Goal: Task Accomplishment & Management: Use online tool/utility

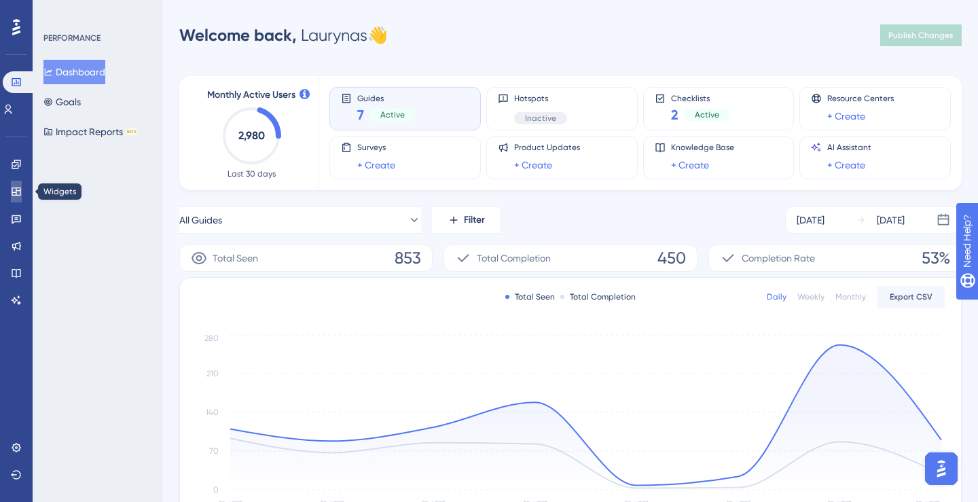
click at [17, 193] on icon at bounding box center [16, 191] width 11 height 11
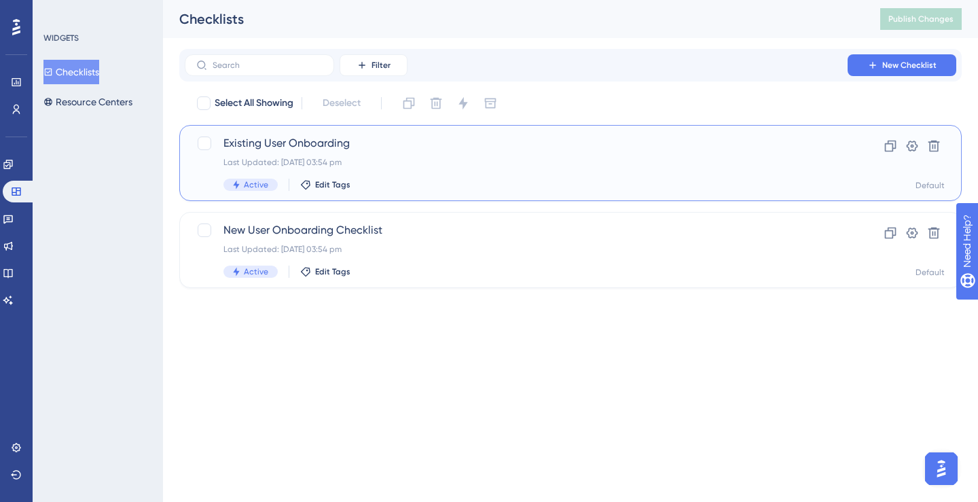
click at [310, 154] on div "Existing User Onboarding Last Updated: [DATE] 03:54 pm Active Edit Tags" at bounding box center [517, 163] width 586 height 56
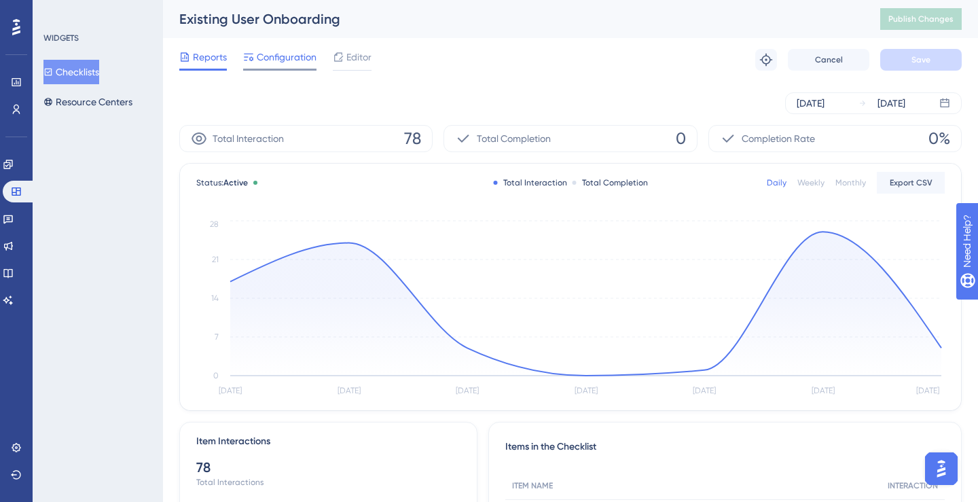
click at [311, 60] on span "Configuration" at bounding box center [287, 57] width 60 height 16
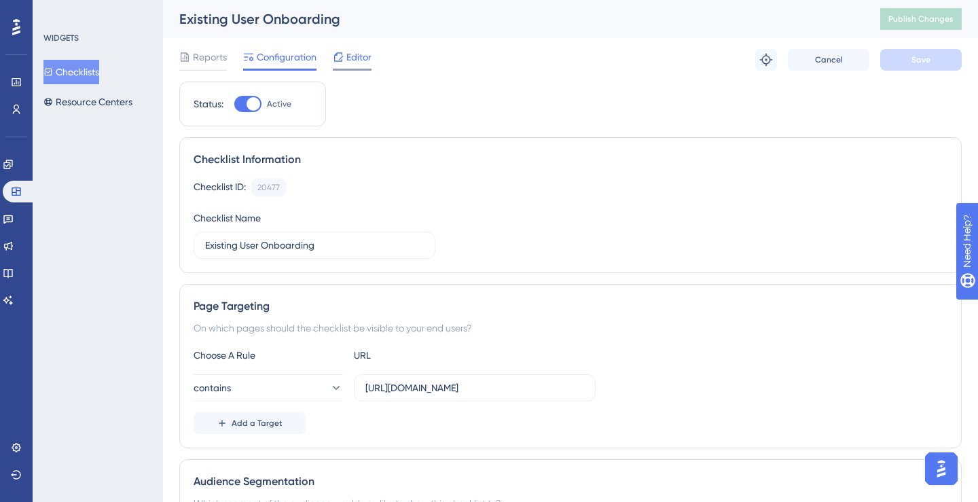
click at [343, 56] on icon at bounding box center [338, 57] width 11 height 11
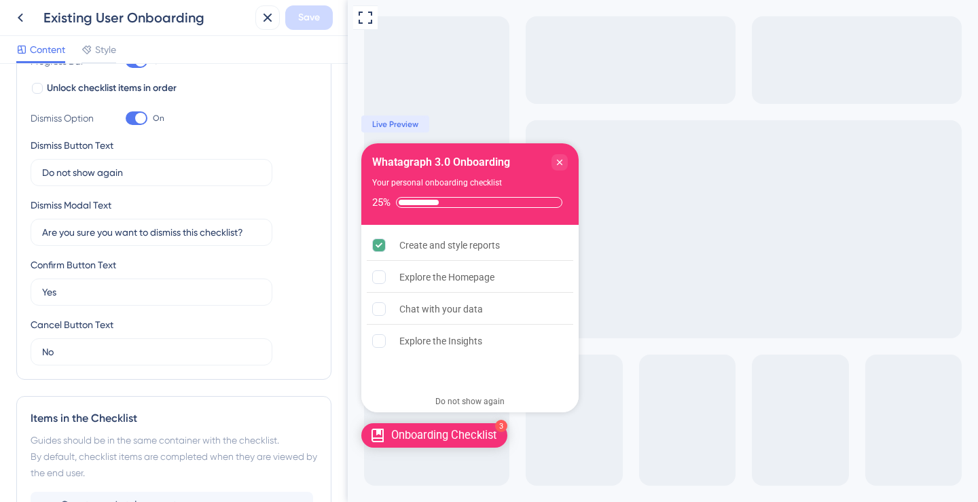
scroll to position [257, 0]
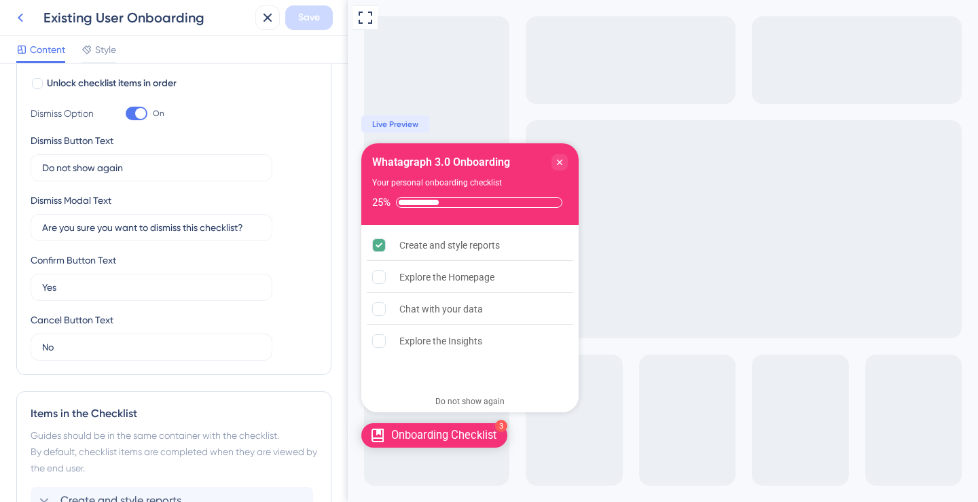
click at [25, 17] on icon at bounding box center [20, 18] width 16 height 16
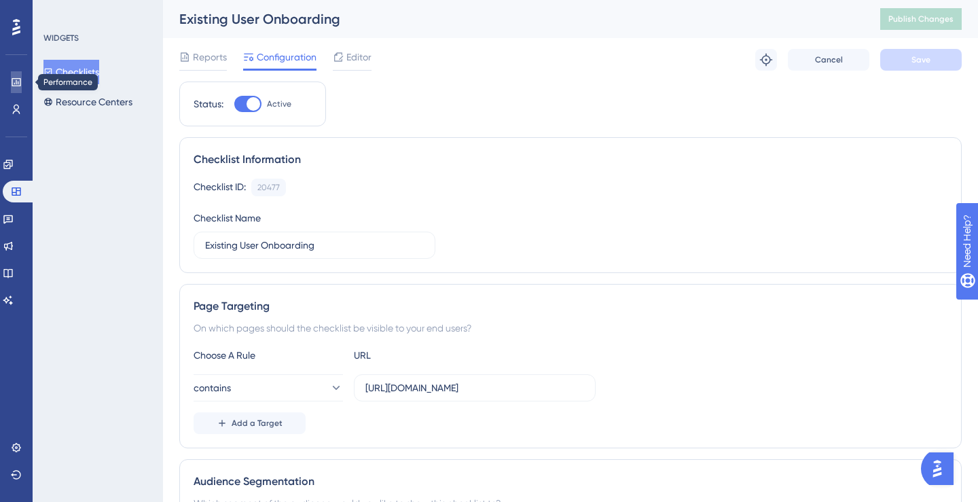
click at [12, 86] on icon at bounding box center [16, 82] width 11 height 11
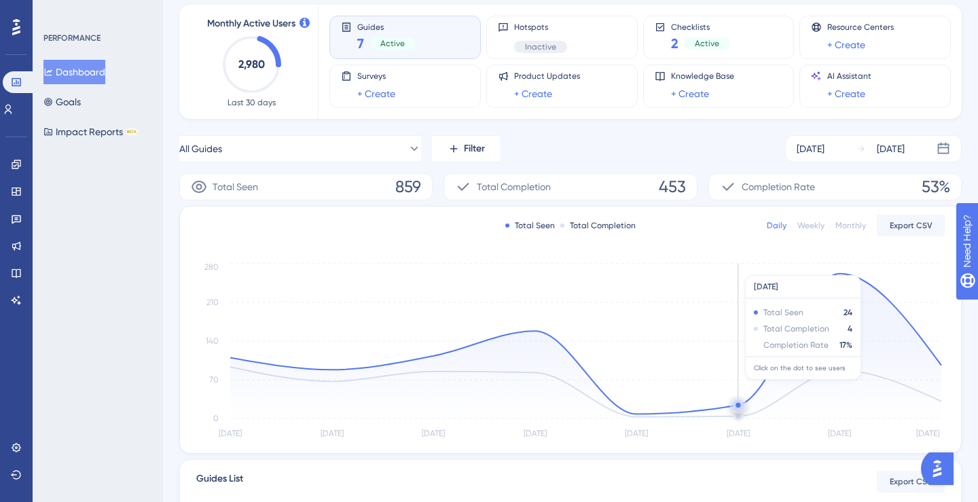
scroll to position [73, 0]
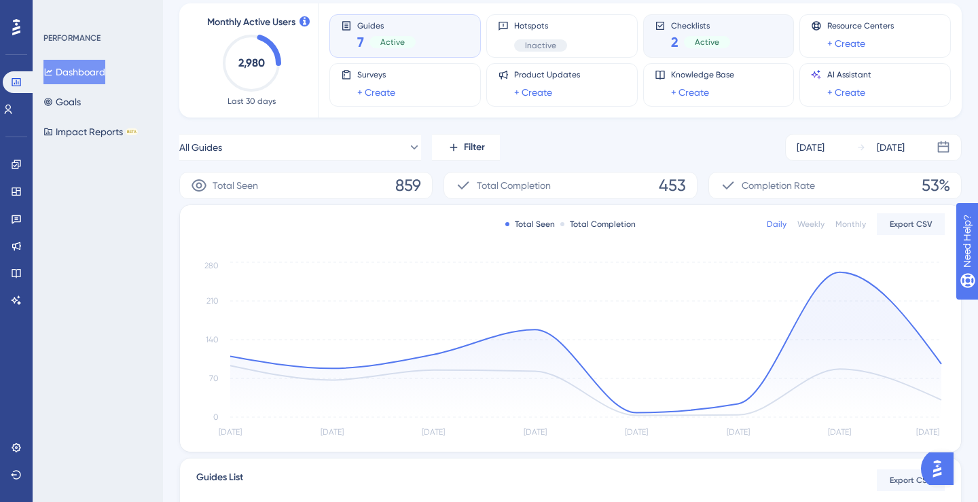
click at [666, 44] on div "Checklists 2 Active" at bounding box center [719, 35] width 128 height 31
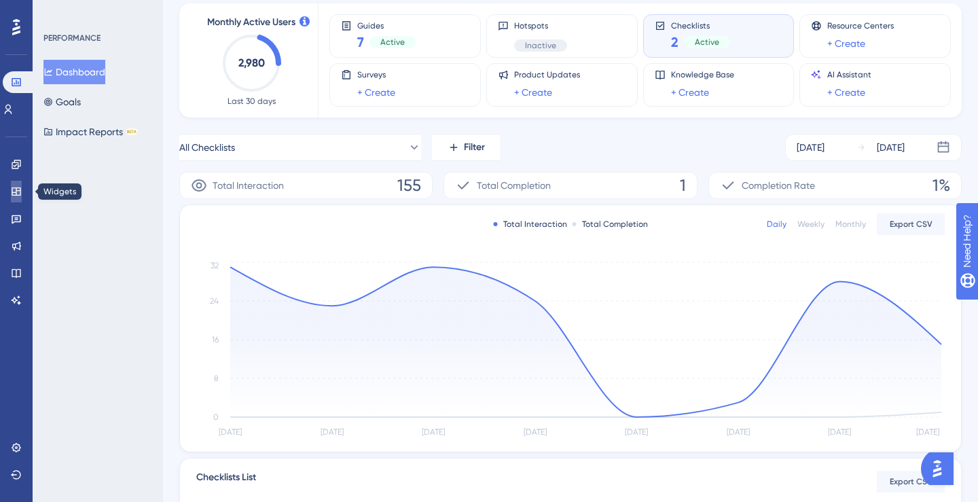
click at [16, 191] on icon at bounding box center [16, 192] width 9 height 8
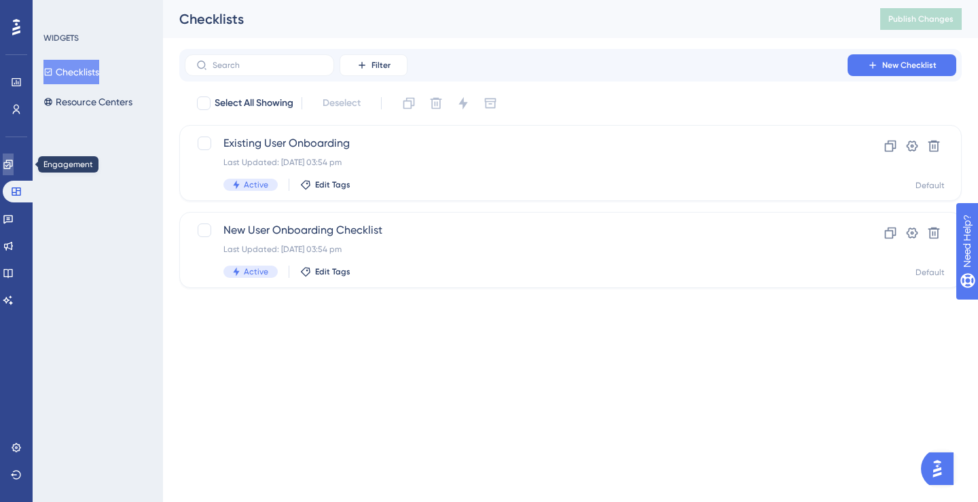
click at [12, 159] on icon at bounding box center [8, 164] width 11 height 11
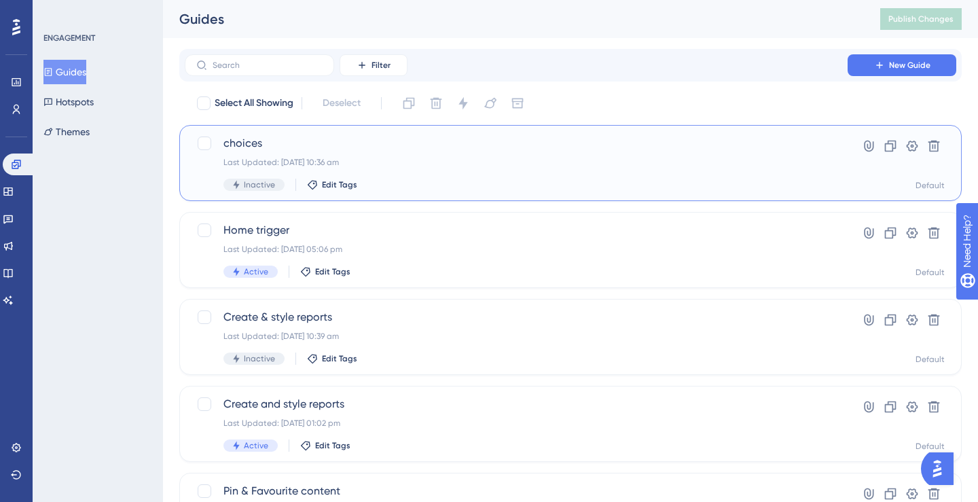
click at [296, 151] on span "choices" at bounding box center [517, 143] width 586 height 16
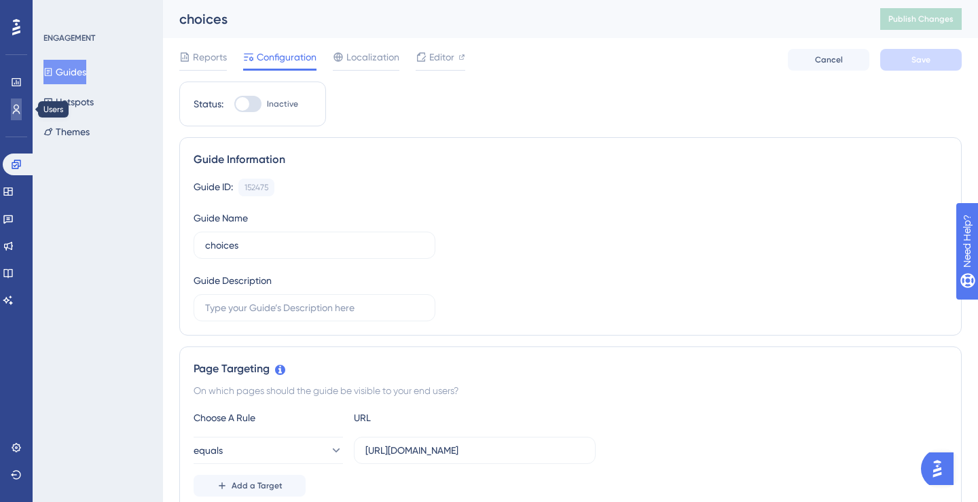
click at [12, 105] on icon at bounding box center [16, 109] width 11 height 11
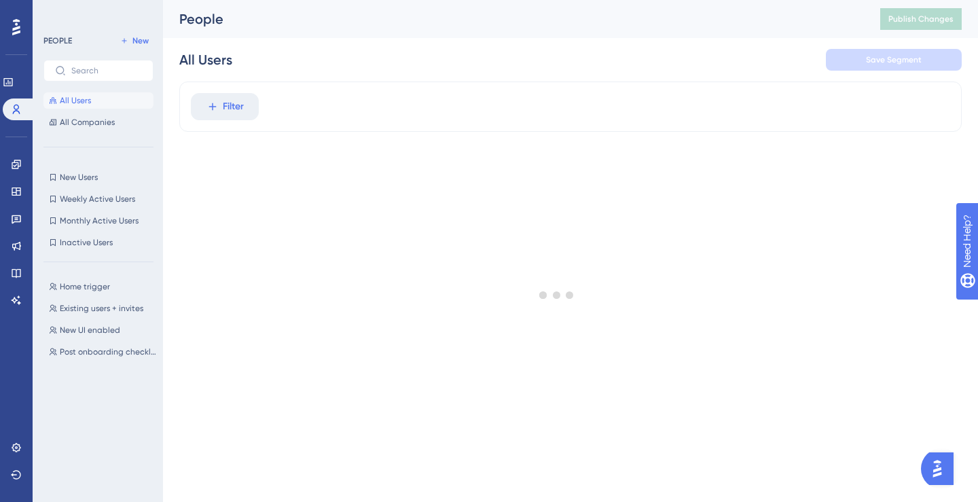
click at [242, 110] on div at bounding box center [557, 294] width 842 height 404
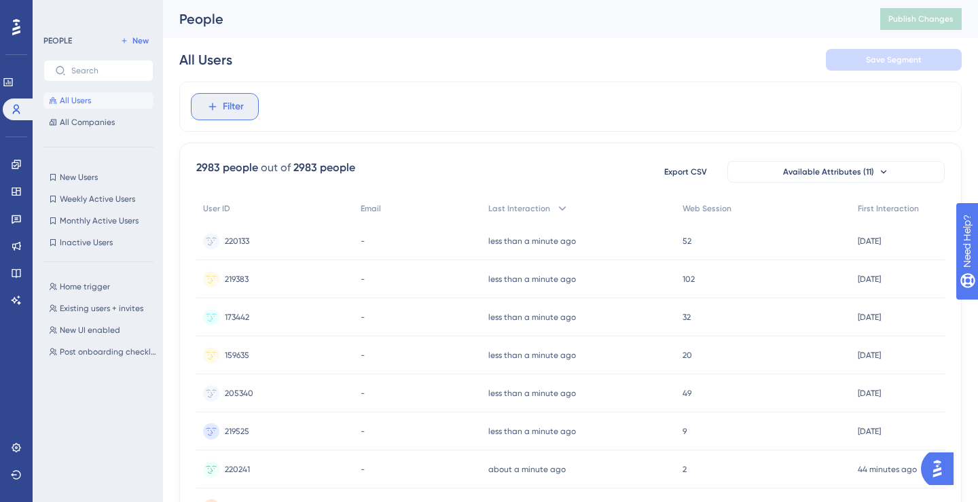
click at [220, 110] on button "Filter" at bounding box center [225, 106] width 68 height 27
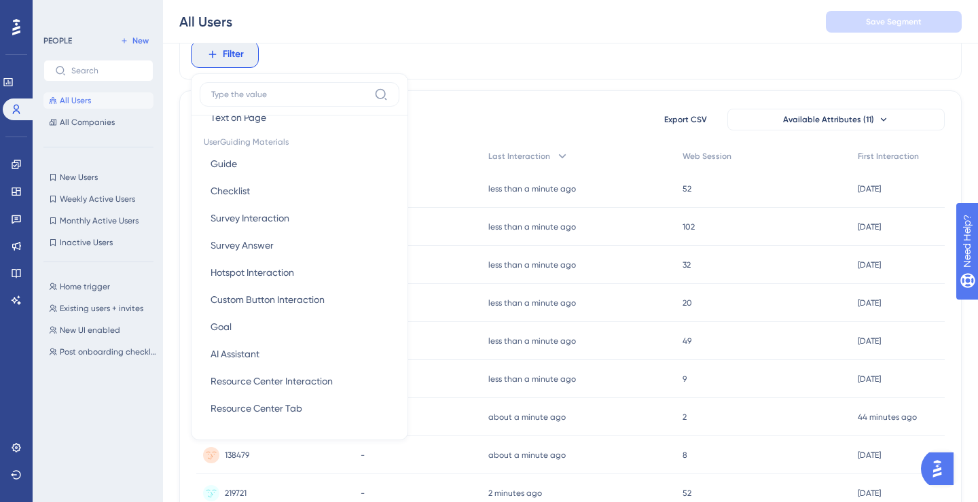
scroll to position [195, 0]
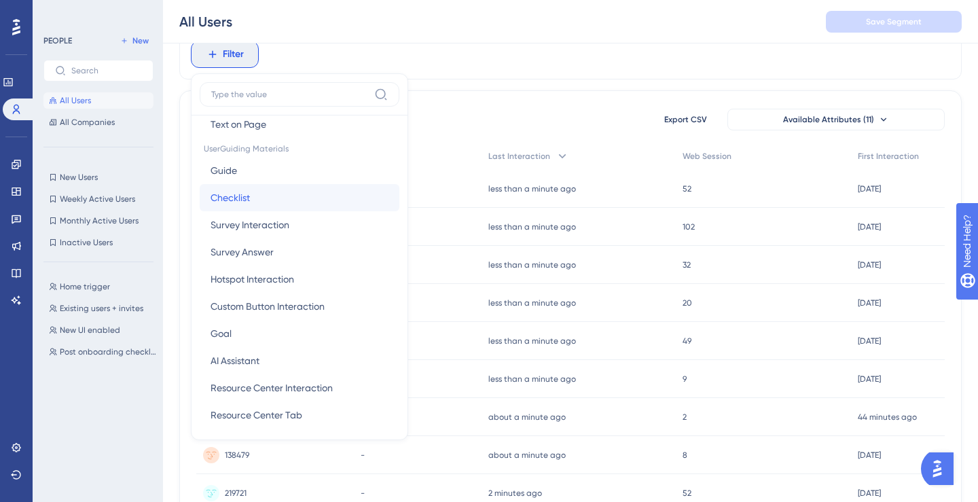
click at [282, 205] on button "Checklist Checklist" at bounding box center [300, 197] width 200 height 27
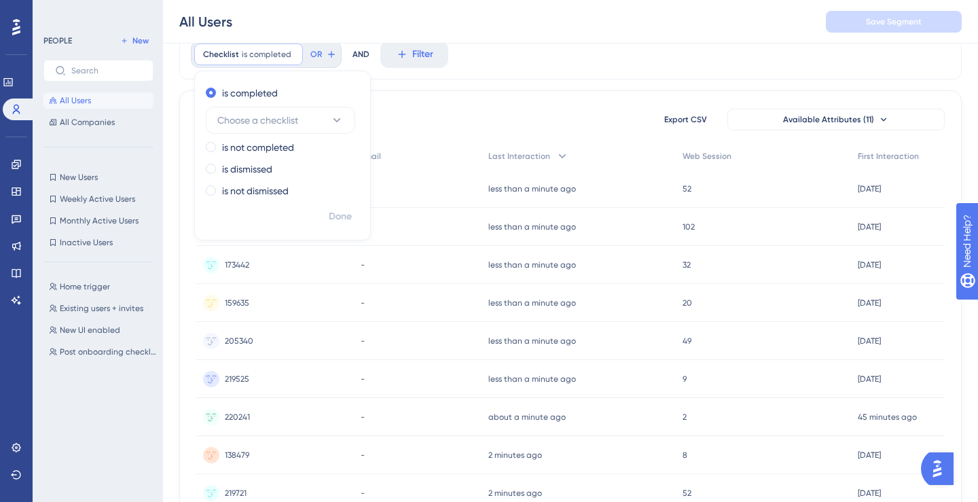
scroll to position [7, 0]
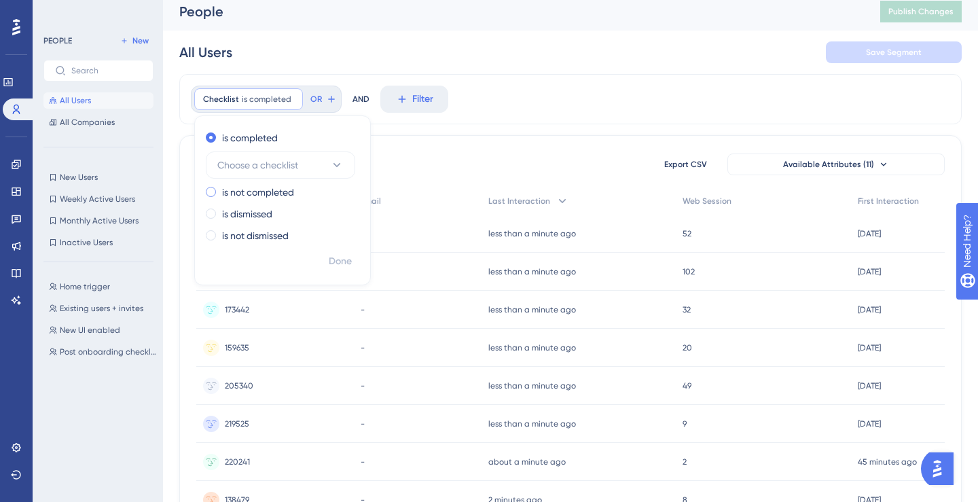
click at [289, 192] on label "is not completed" at bounding box center [258, 192] width 72 height 16
click at [283, 50] on div "All Users Save Segment" at bounding box center [570, 52] width 783 height 43
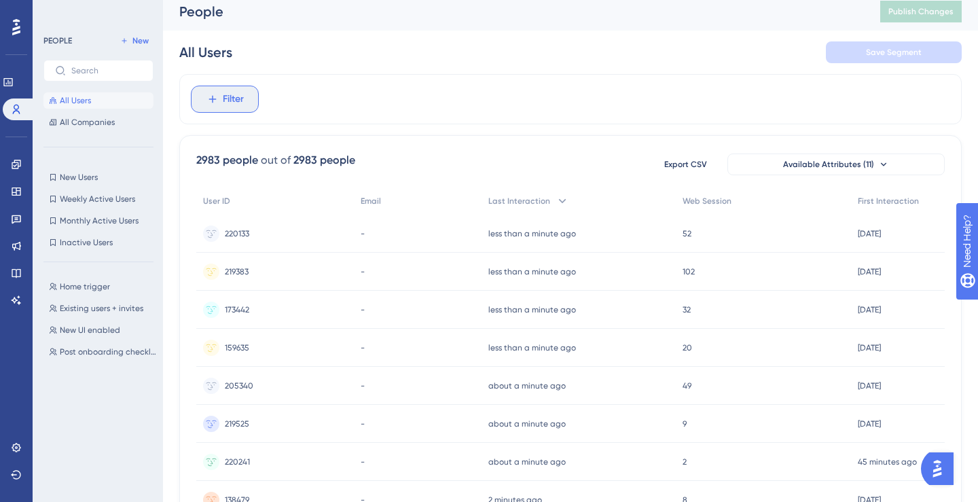
click at [224, 105] on span "Filter" at bounding box center [233, 99] width 21 height 16
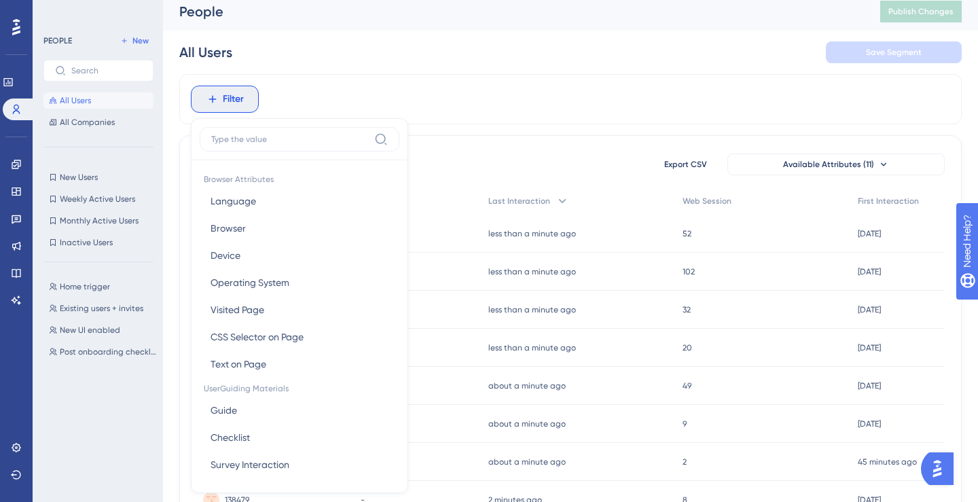
scroll to position [58, 0]
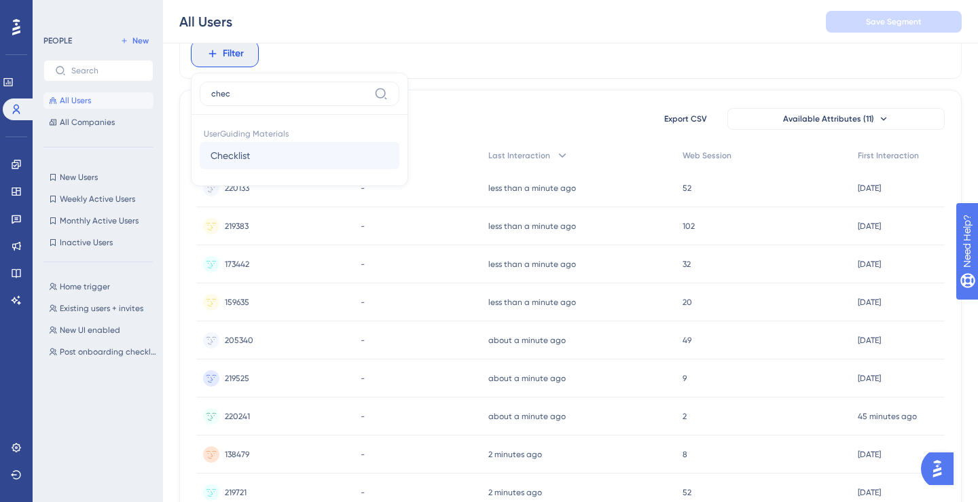
type input "chec"
click at [241, 148] on span "Checklist" at bounding box center [230, 155] width 39 height 16
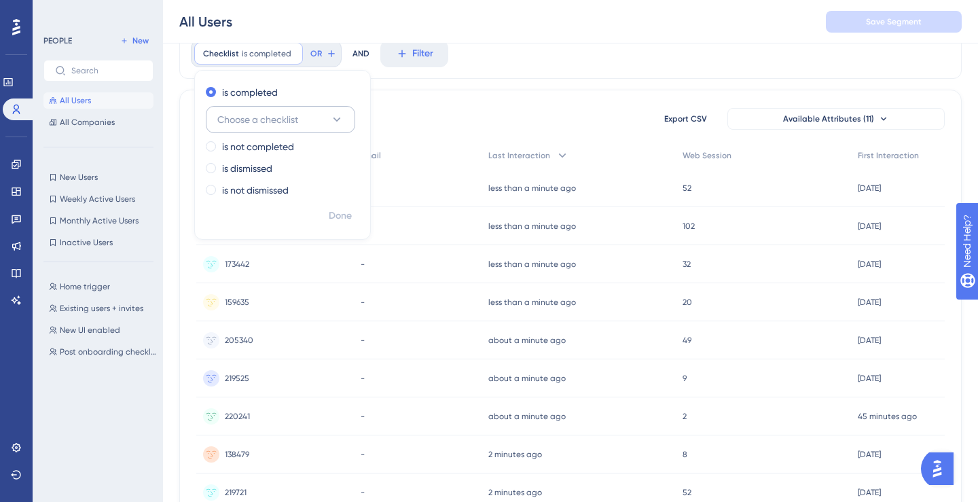
click at [274, 128] on button "Choose a checklist" at bounding box center [280, 119] width 149 height 27
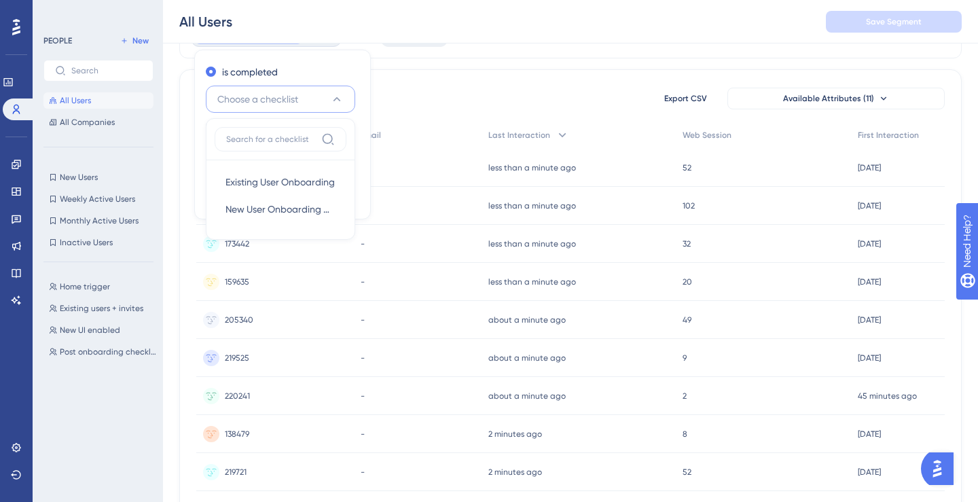
scroll to position [79, 0]
click at [283, 185] on span "Existing User Onboarding" at bounding box center [280, 181] width 109 height 16
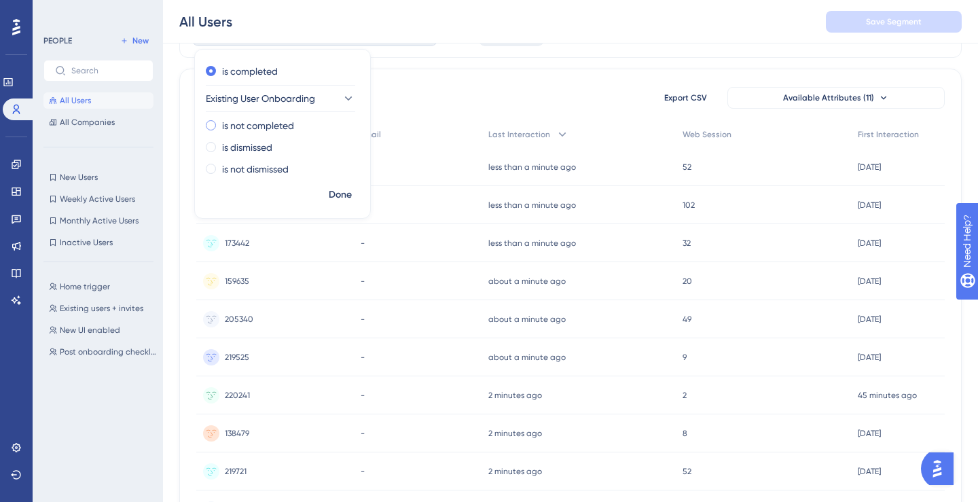
click at [247, 126] on label "is not completed" at bounding box center [258, 126] width 72 height 16
click at [338, 198] on span "Done" at bounding box center [340, 195] width 23 height 16
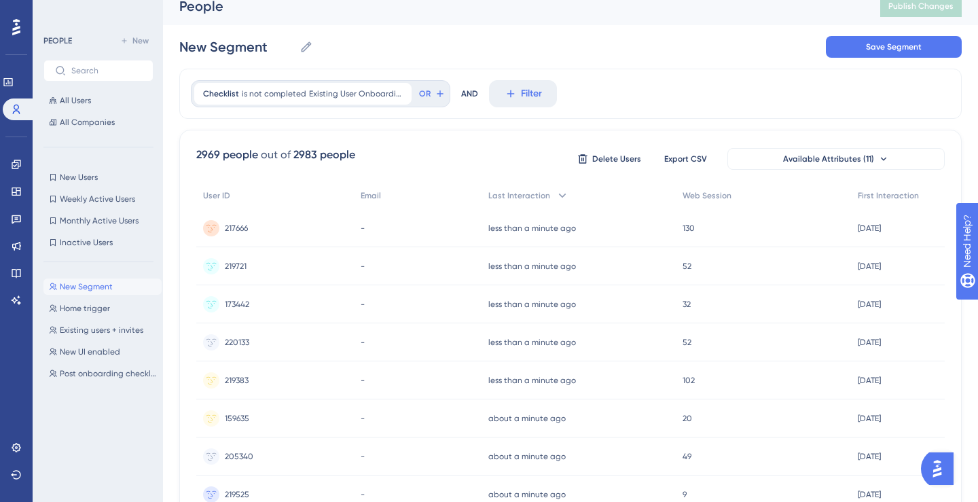
scroll to position [0, 0]
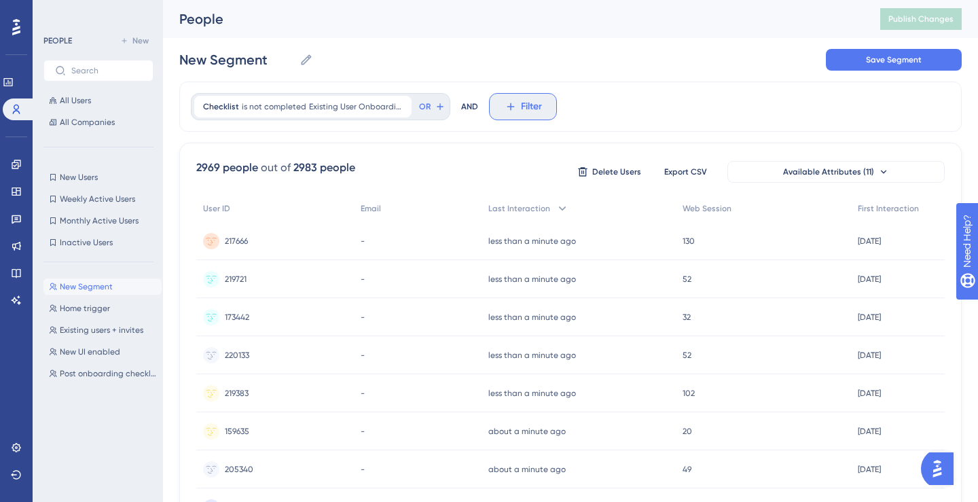
click at [507, 108] on icon at bounding box center [510, 106] width 7 height 7
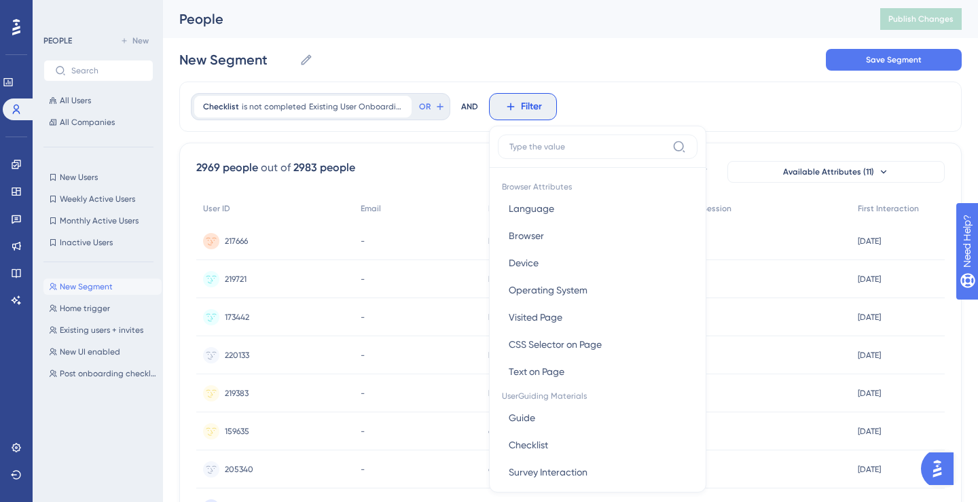
scroll to position [55, 0]
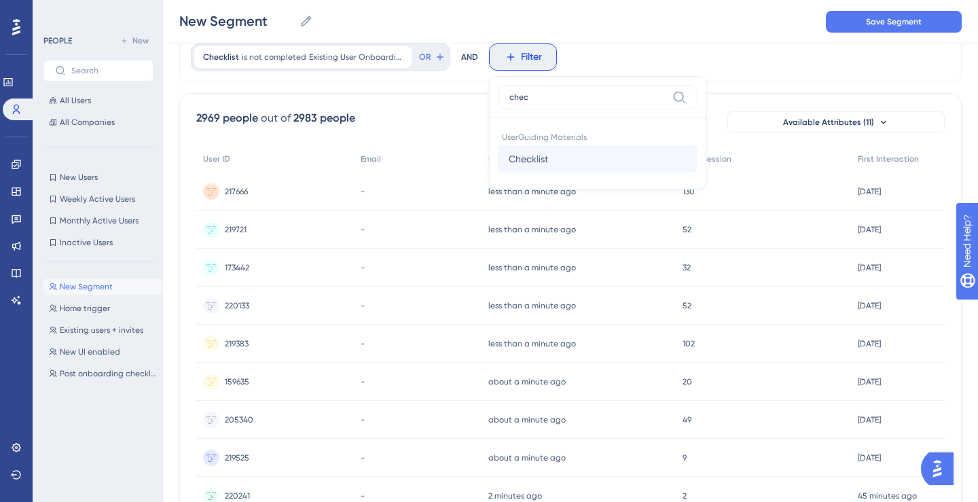
type input "chec"
click at [518, 152] on span "Checklist" at bounding box center [528, 159] width 39 height 16
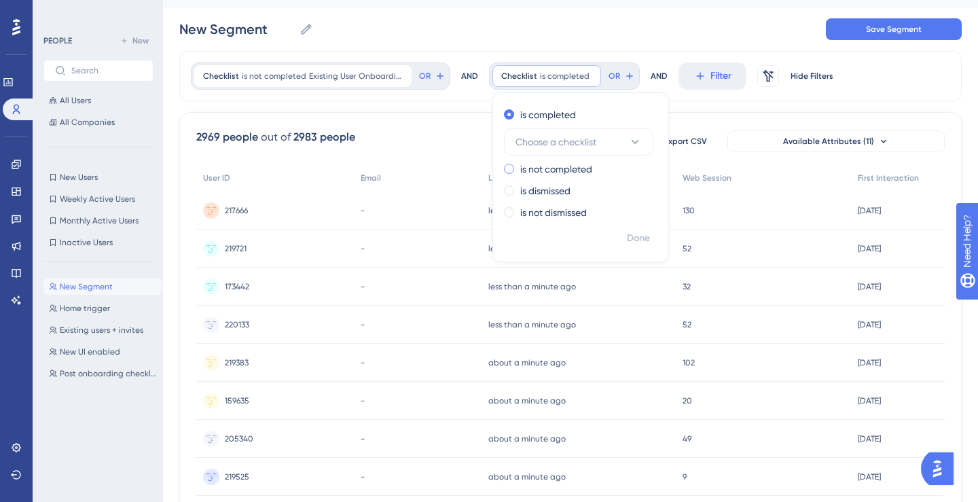
scroll to position [21, 0]
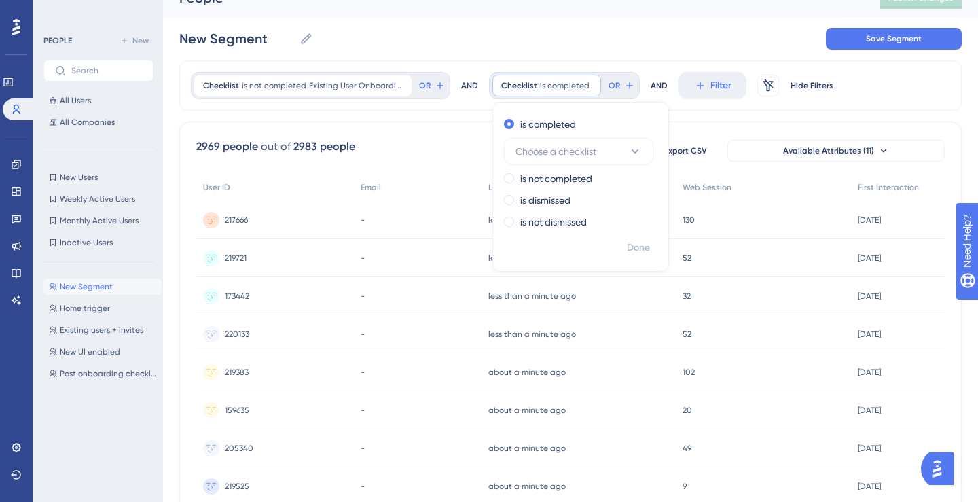
drag, startPoint x: 584, startPoint y: 84, endPoint x: 565, endPoint y: 57, distance: 33.2
click at [565, 57] on div "Performance Users Engagement Widgets Feedback Product Updates Knowledge Base AI…" at bounding box center [570, 511] width 815 height 1065
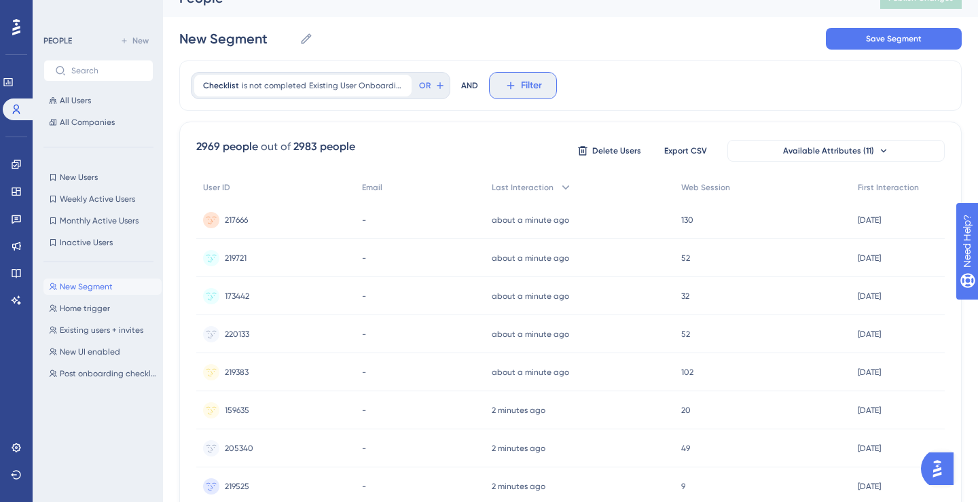
click at [509, 98] on button "Filter" at bounding box center [523, 85] width 68 height 27
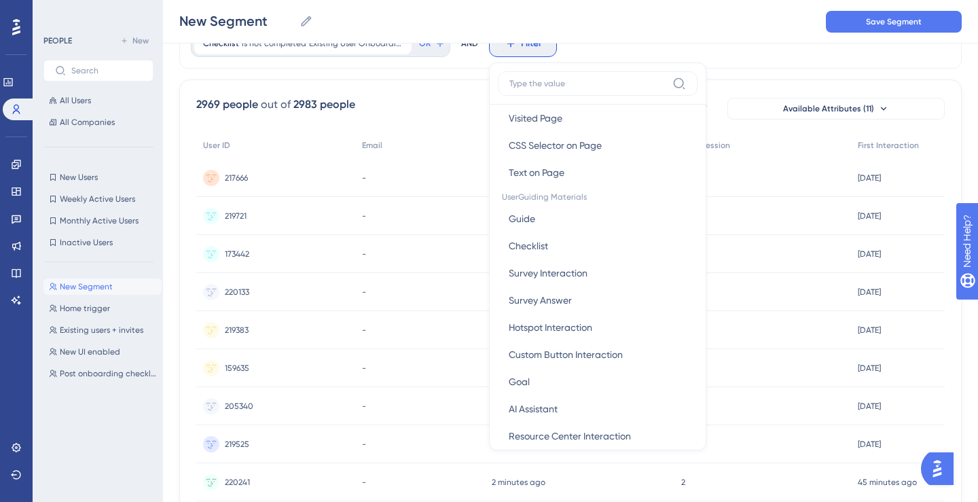
scroll to position [150, 0]
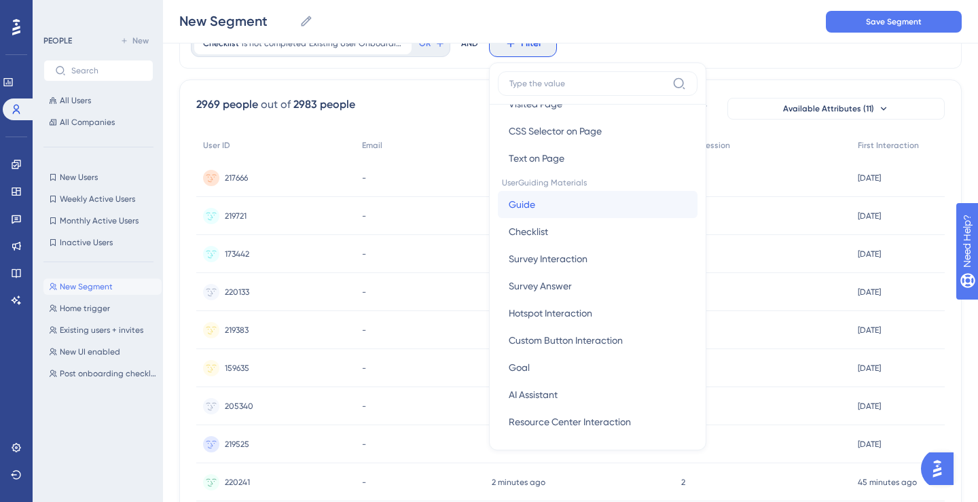
click at [561, 212] on button "Guide Guide" at bounding box center [598, 204] width 200 height 27
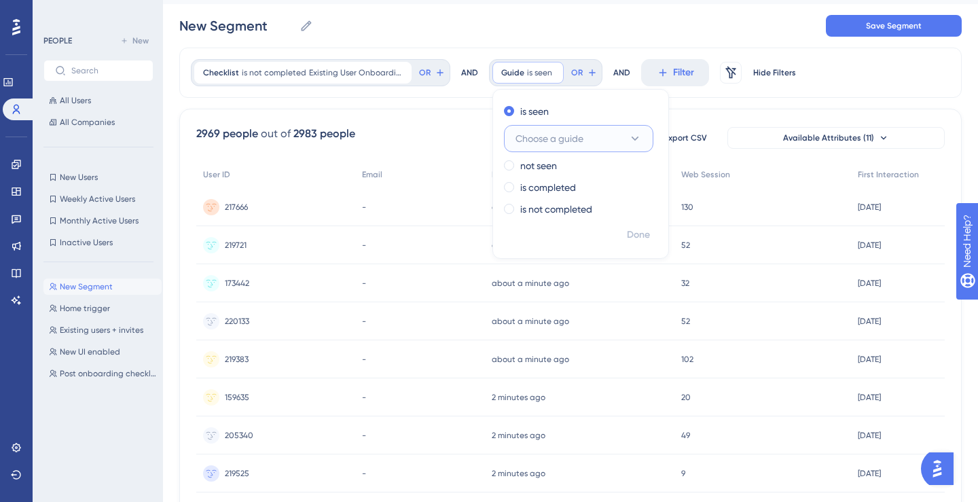
scroll to position [24, 0]
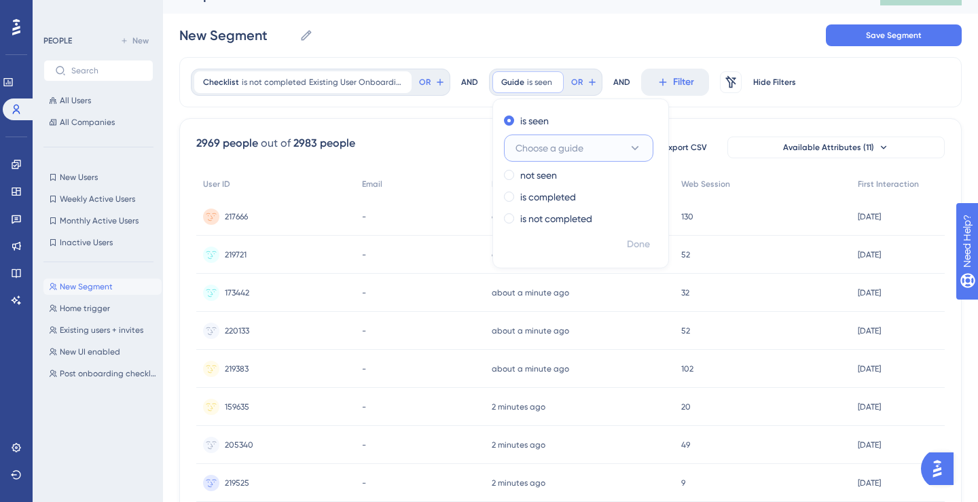
click at [554, 149] on span "Choose a guide" at bounding box center [550, 148] width 68 height 16
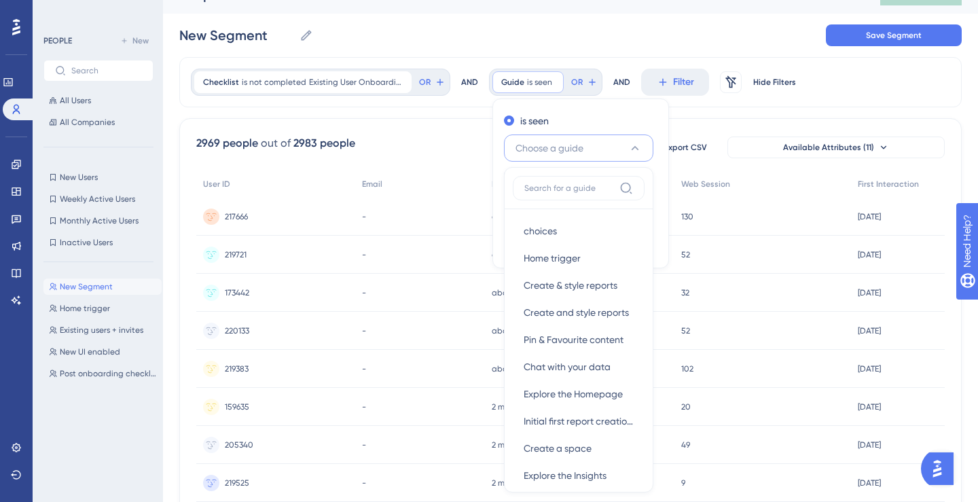
scroll to position [103, 0]
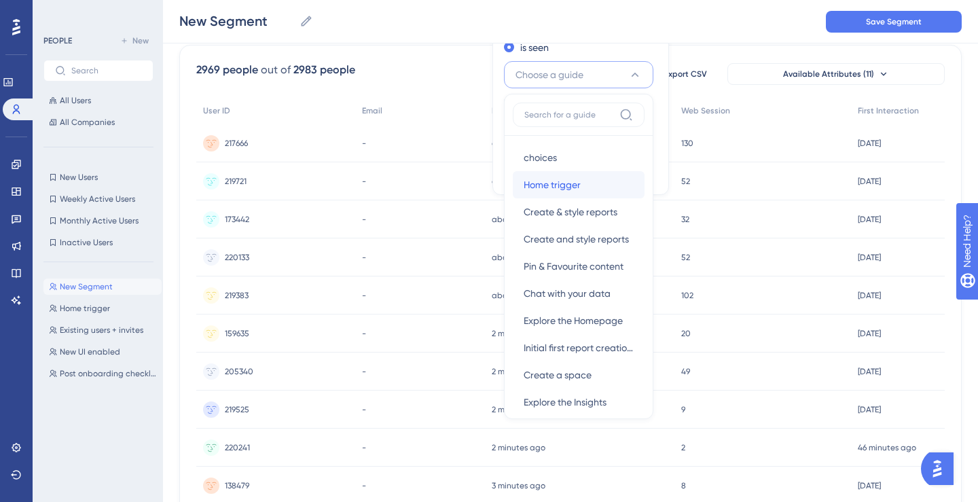
click at [583, 183] on div "Home trigger Home trigger" at bounding box center [579, 184] width 110 height 27
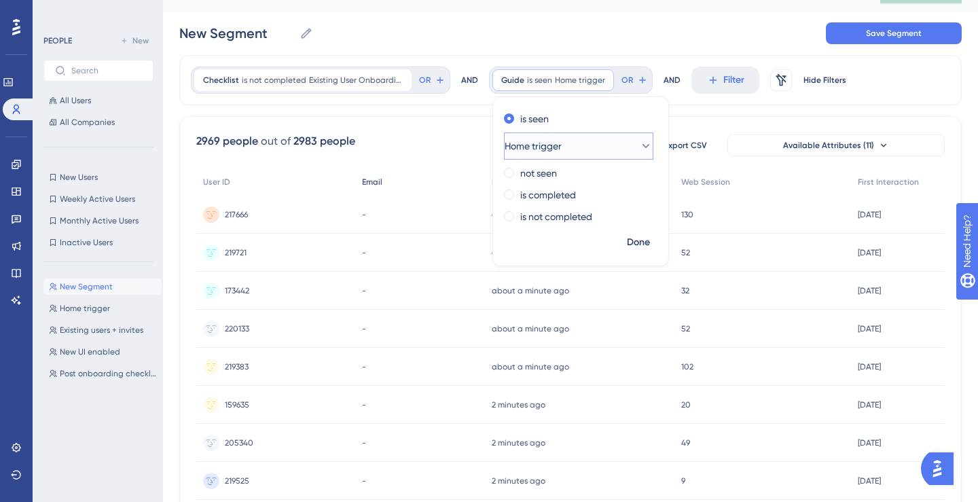
scroll to position [24, 0]
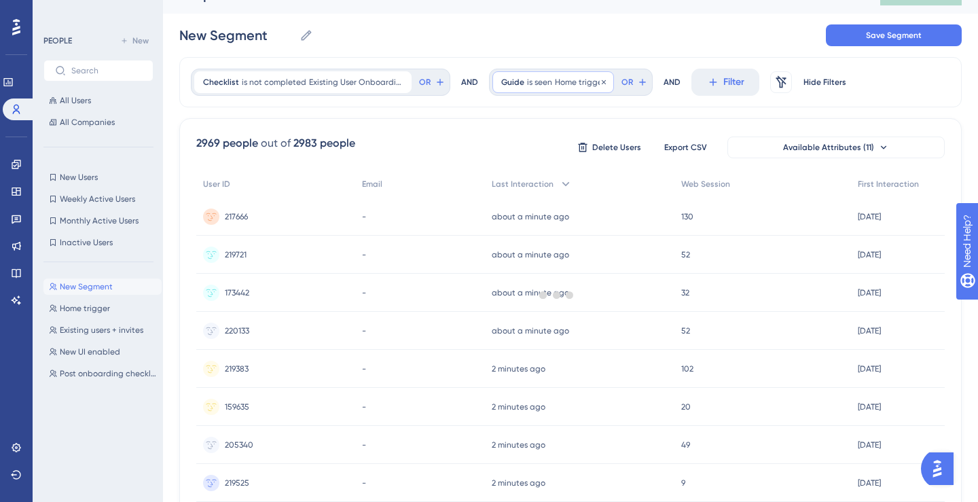
click at [579, 91] on div "Guide is seen Home trigger Home trigger Remove" at bounding box center [554, 82] width 122 height 22
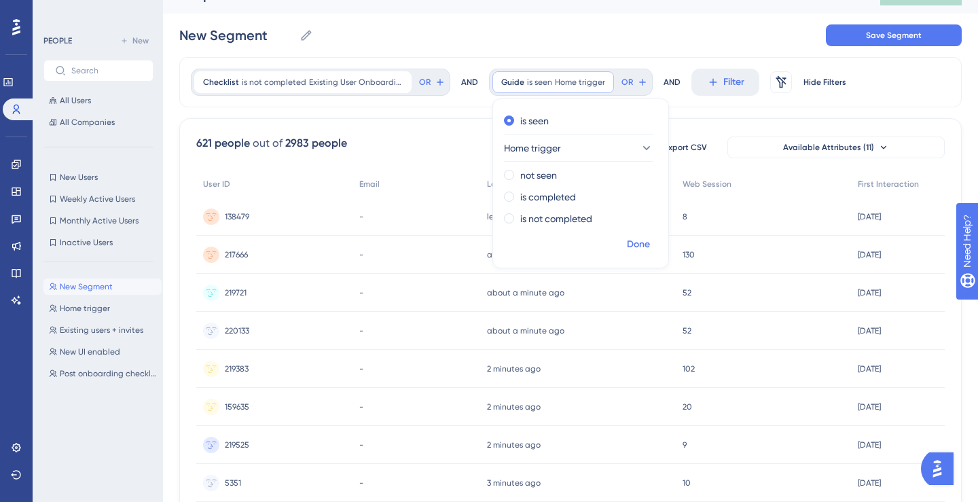
click at [631, 243] on span "Done" at bounding box center [638, 244] width 23 height 16
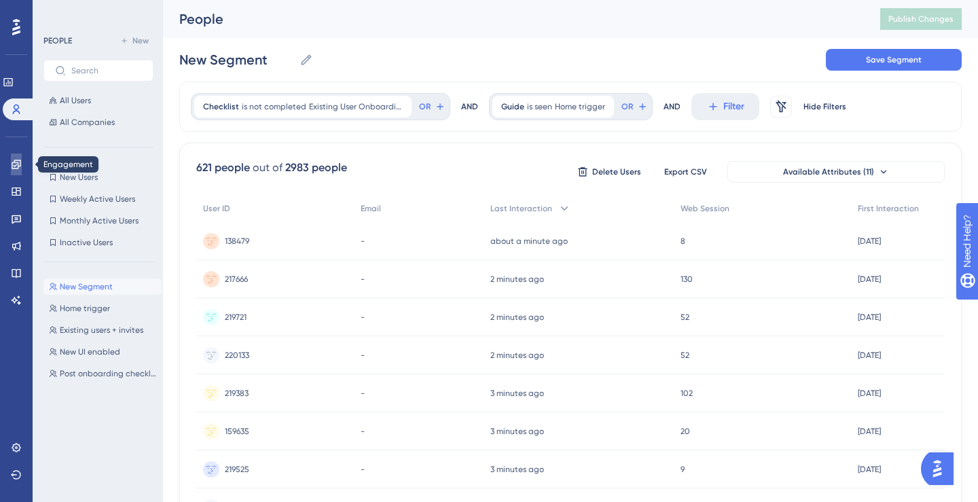
click at [21, 168] on icon at bounding box center [16, 164] width 11 height 11
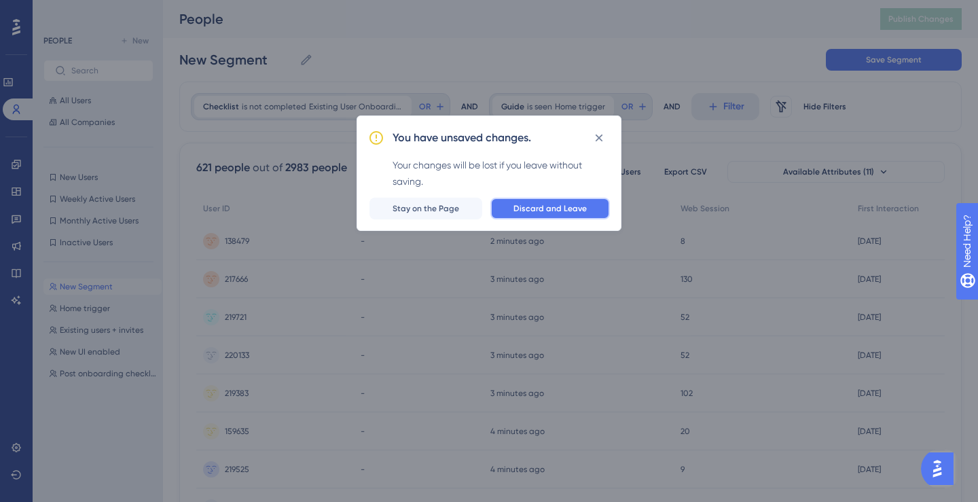
click at [503, 209] on button "Discard and Leave" at bounding box center [551, 209] width 120 height 22
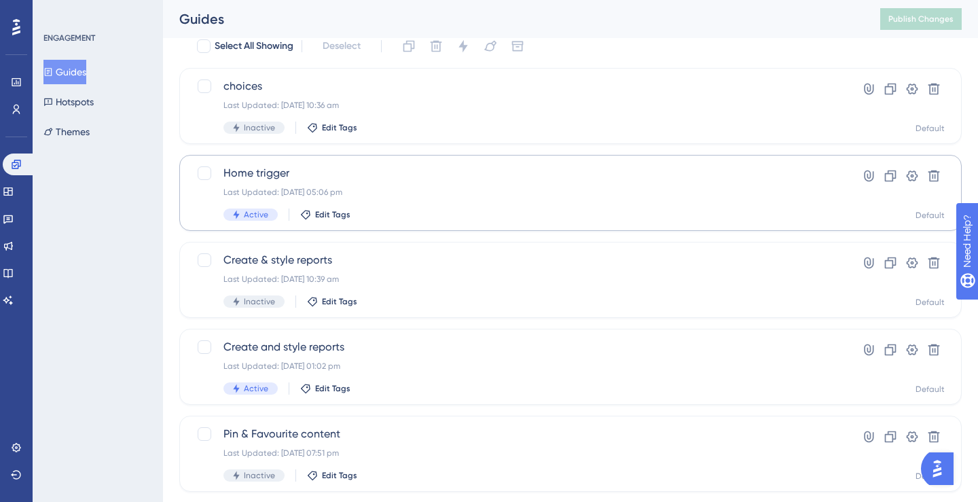
scroll to position [54, 0]
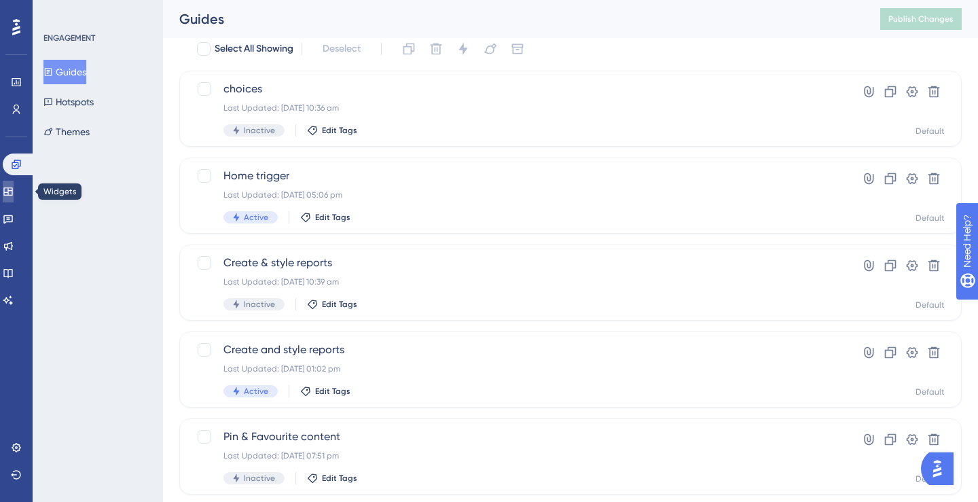
click at [14, 196] on link at bounding box center [8, 192] width 11 height 22
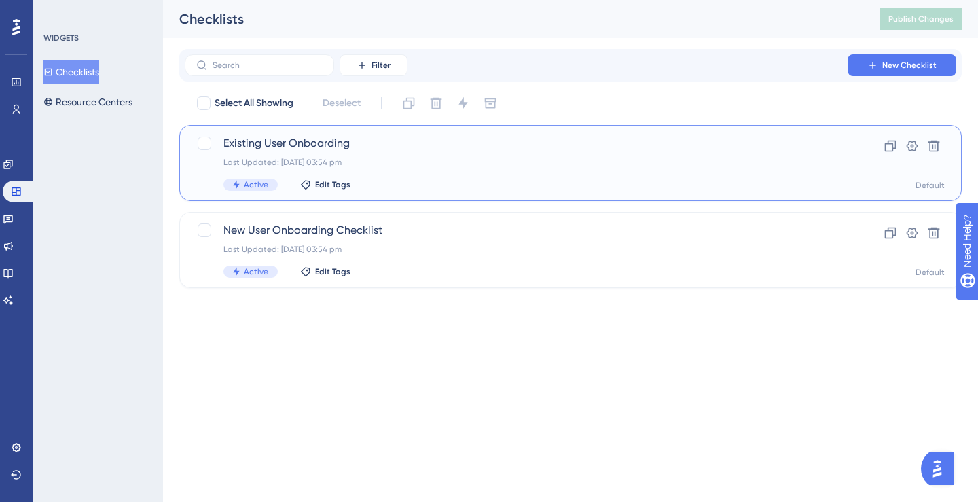
click at [298, 149] on span "Existing User Onboarding" at bounding box center [517, 143] width 586 height 16
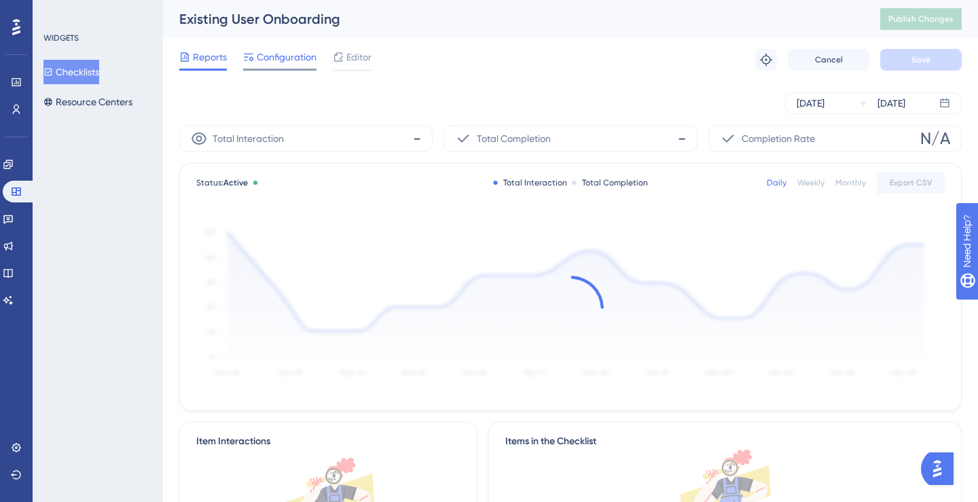
click at [281, 60] on span "Configuration" at bounding box center [287, 57] width 60 height 16
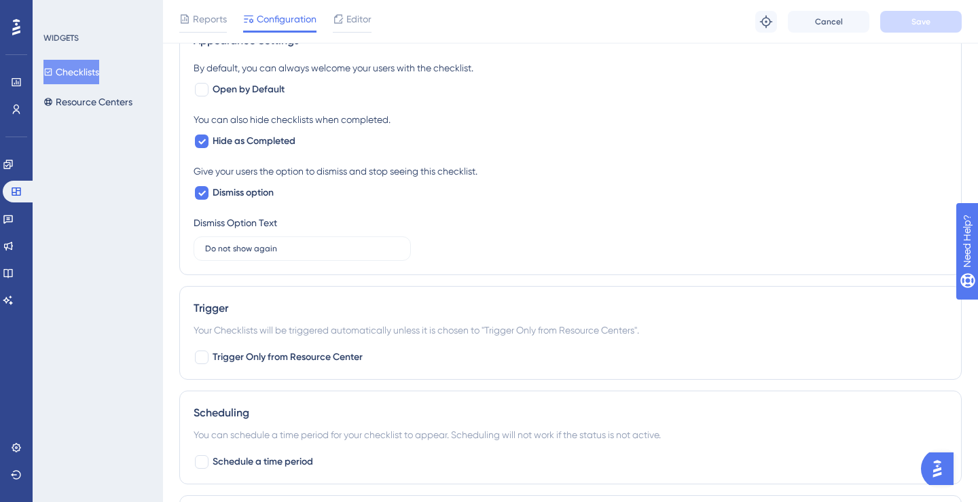
scroll to position [643, 0]
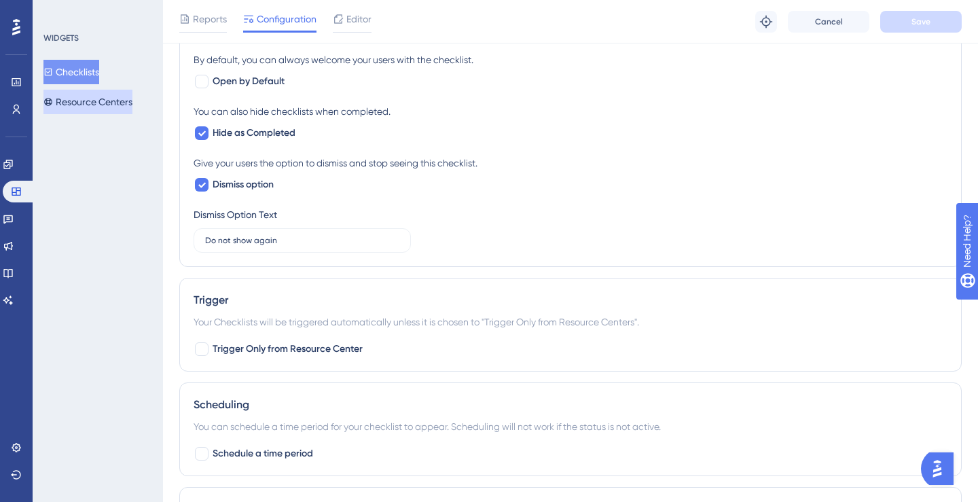
click at [107, 99] on button "Resource Centers" at bounding box center [87, 102] width 89 height 24
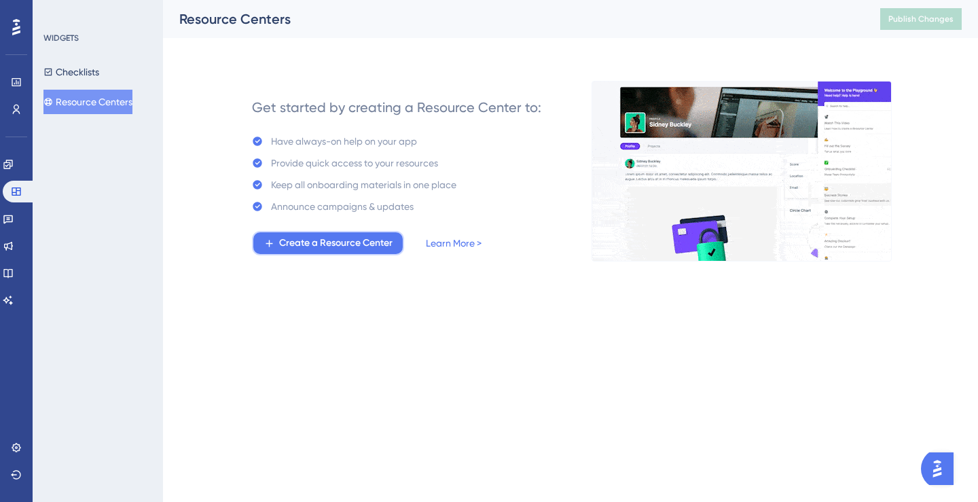
click at [300, 242] on span "Create a Resource Center" at bounding box center [335, 243] width 113 height 16
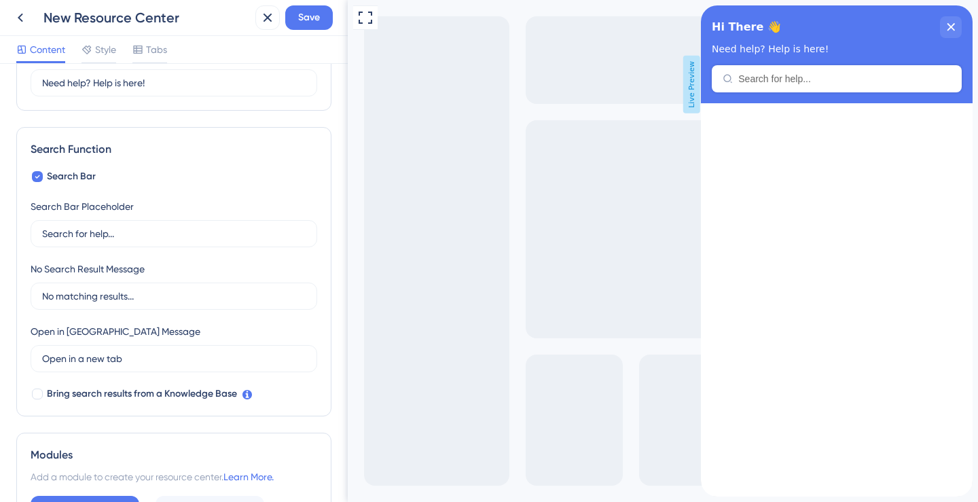
scroll to position [240, 0]
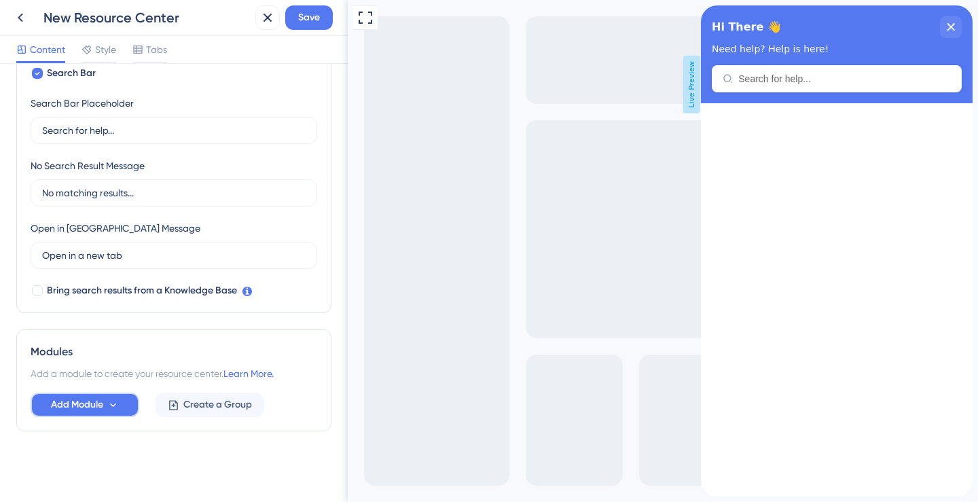
click at [94, 403] on span "Add Module" at bounding box center [77, 405] width 52 height 16
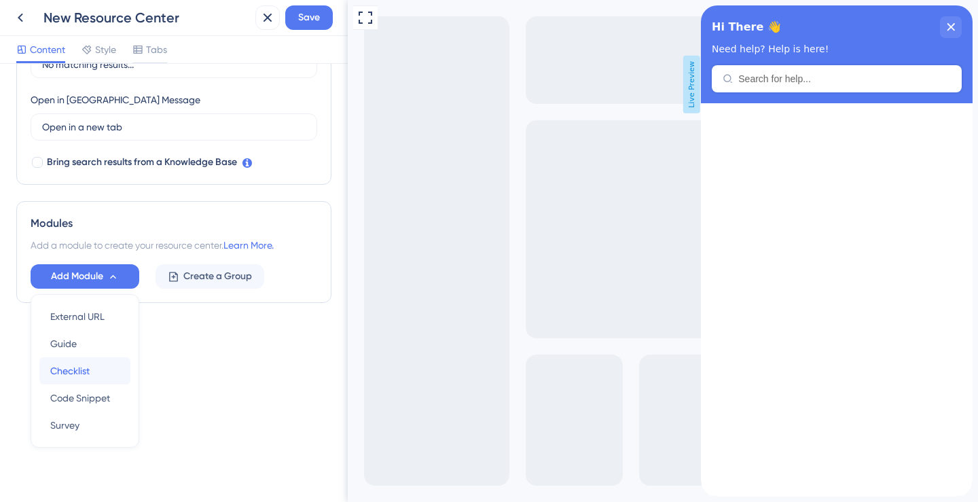
click at [96, 370] on div "Checklist Checklist" at bounding box center [84, 370] width 69 height 27
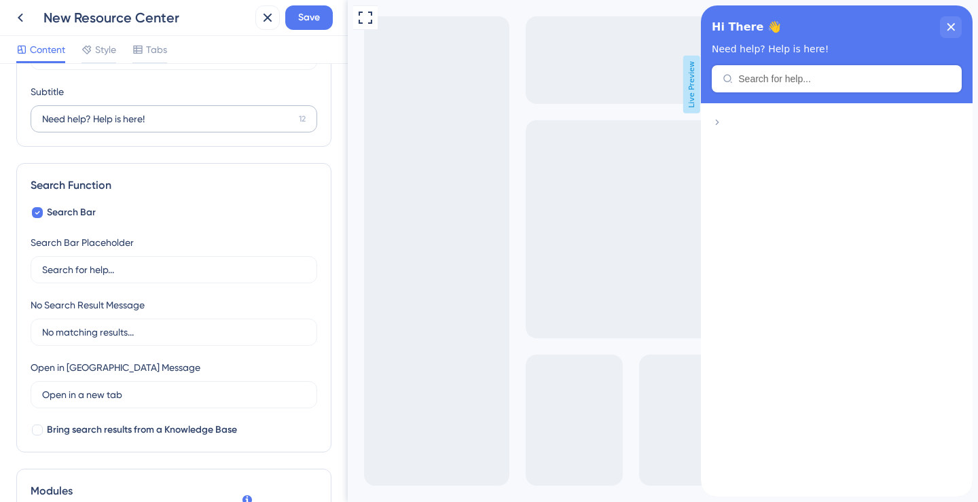
scroll to position [0, 0]
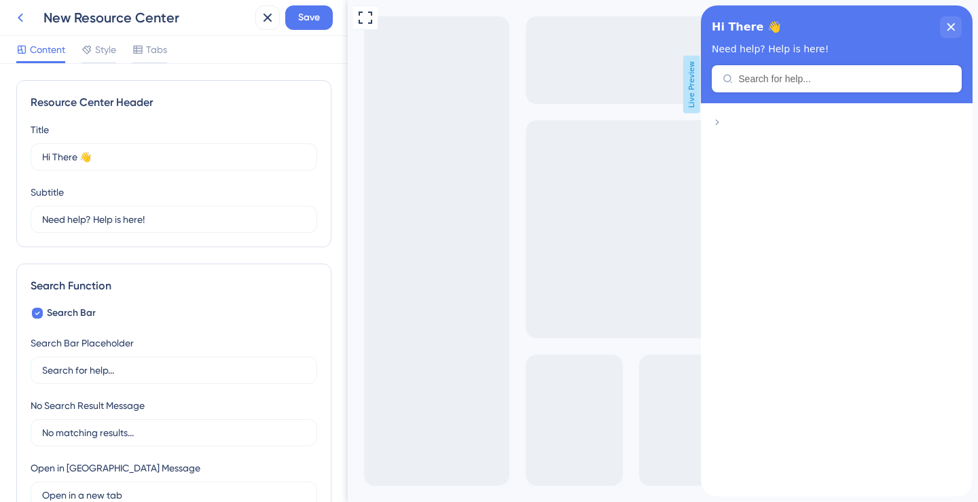
click at [15, 25] on icon at bounding box center [20, 18] width 16 height 16
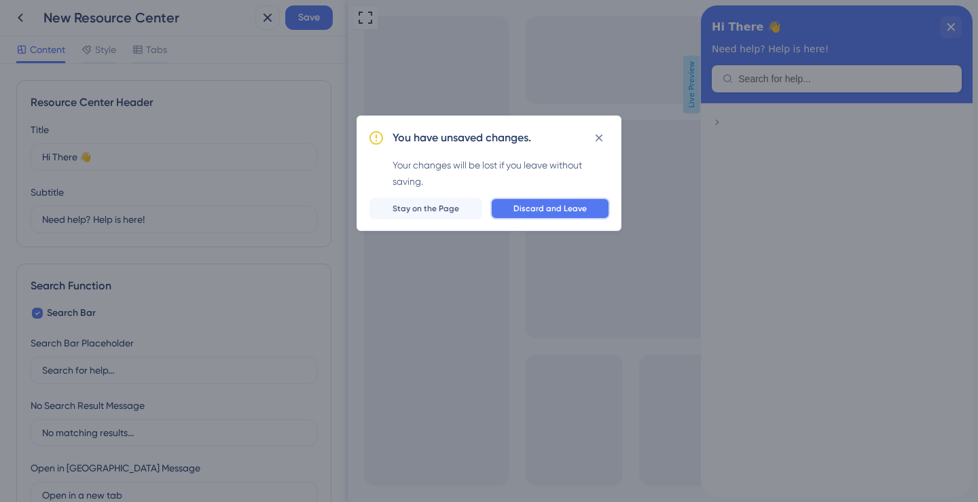
click at [578, 209] on span "Discard and Leave" at bounding box center [550, 208] width 73 height 11
